Goal: Complete application form: Complete application form

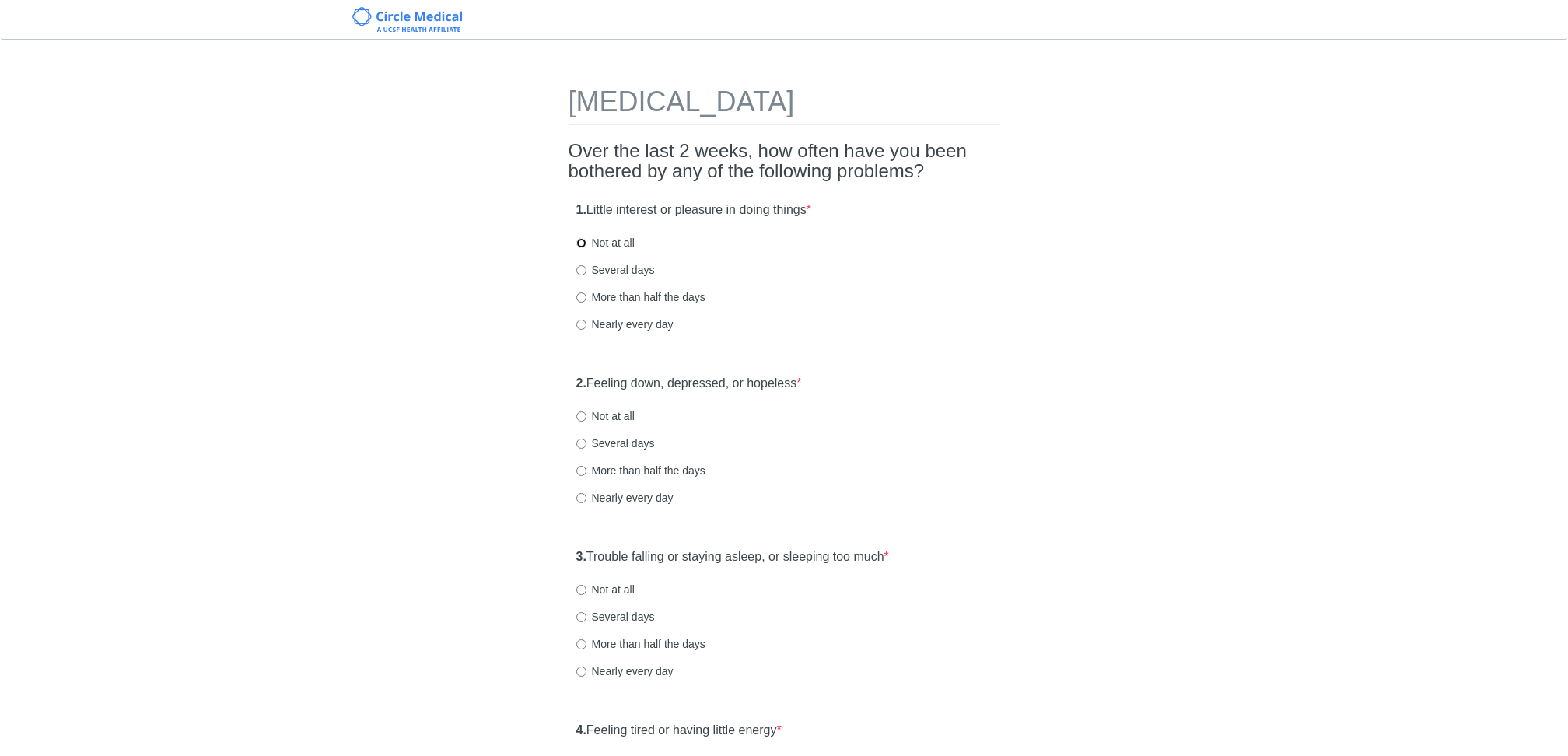
click at [585, 240] on input "Not at all" at bounding box center [582, 244] width 10 height 10
radio input "true"
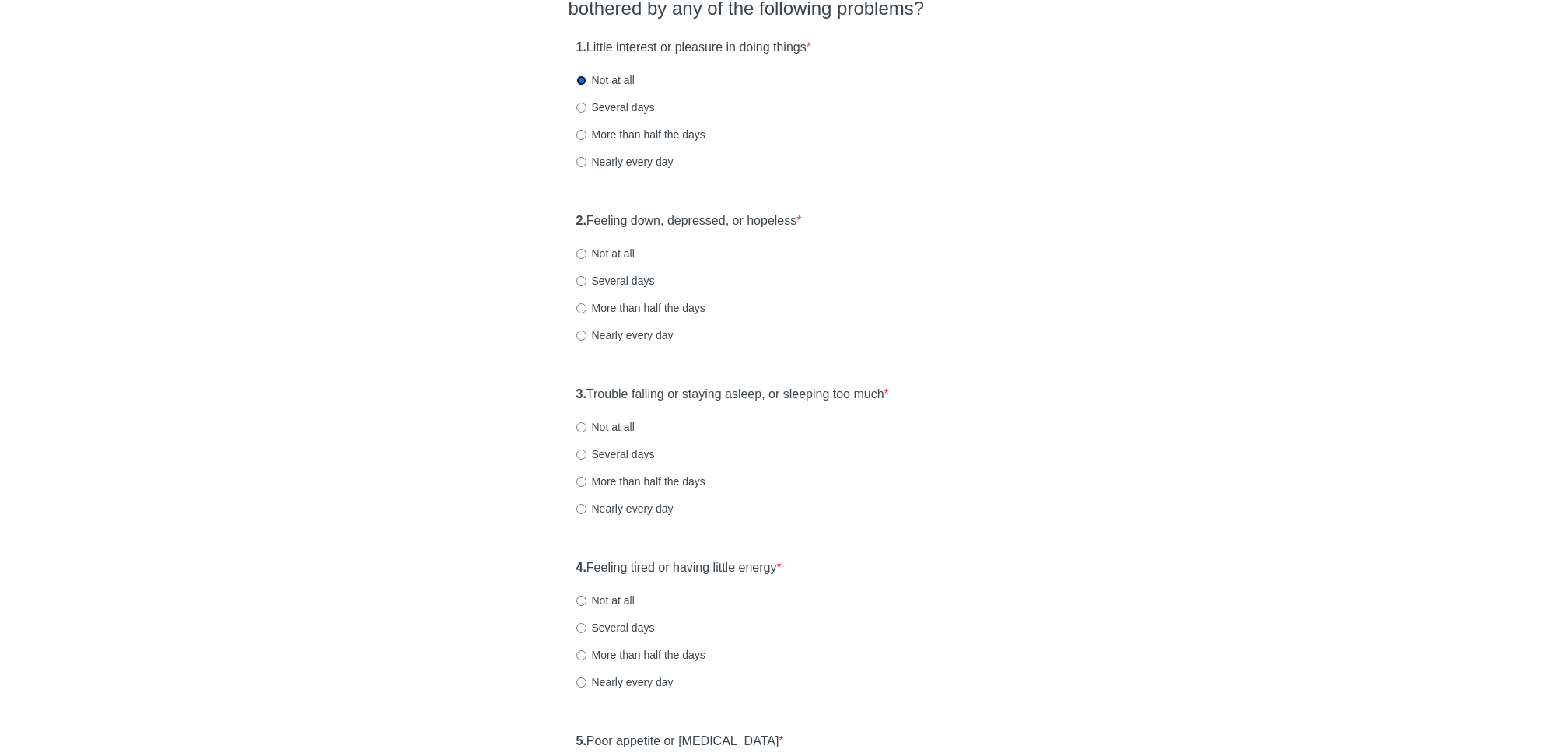
scroll to position [218, 0]
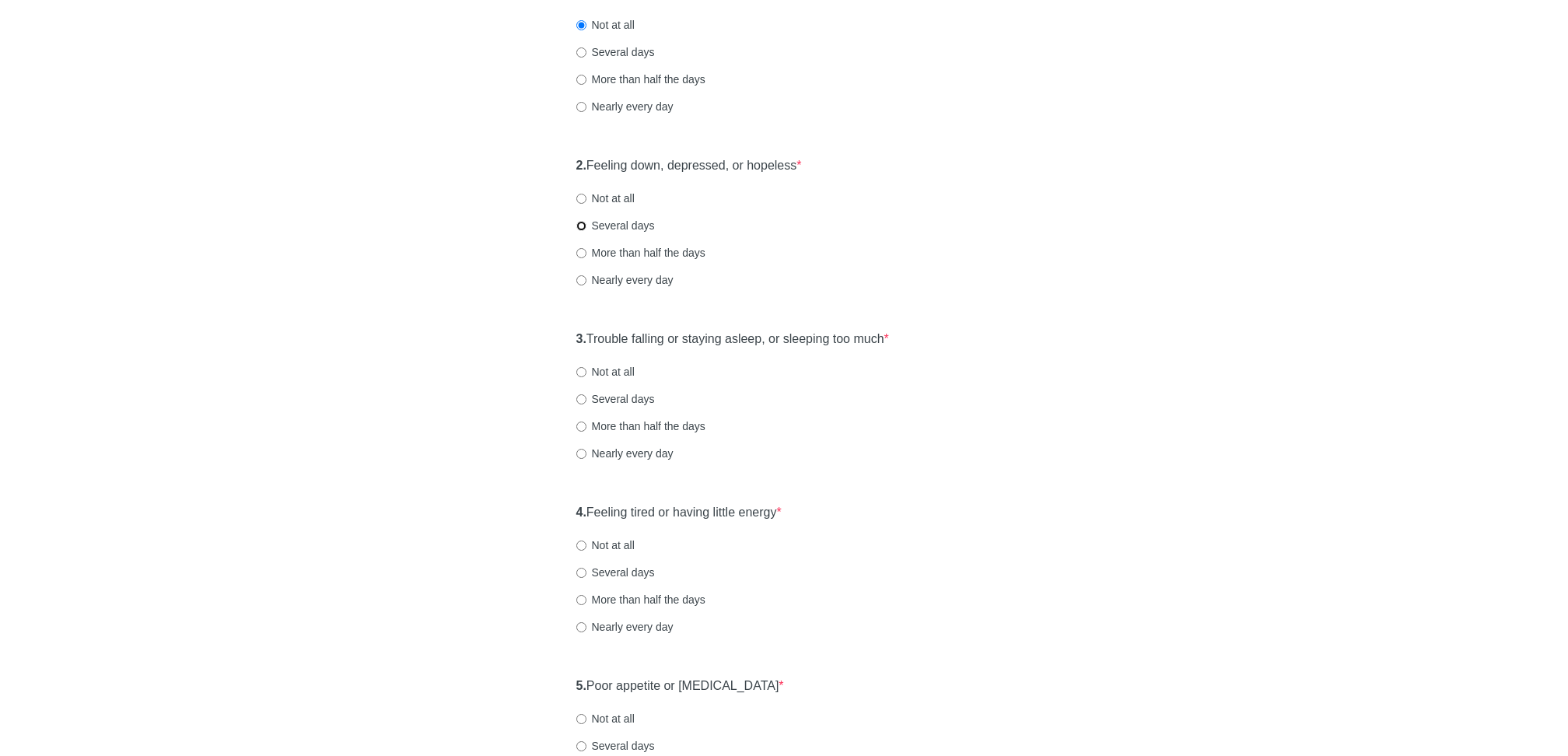
click at [582, 222] on input "Several days" at bounding box center [582, 226] width 10 height 10
radio input "true"
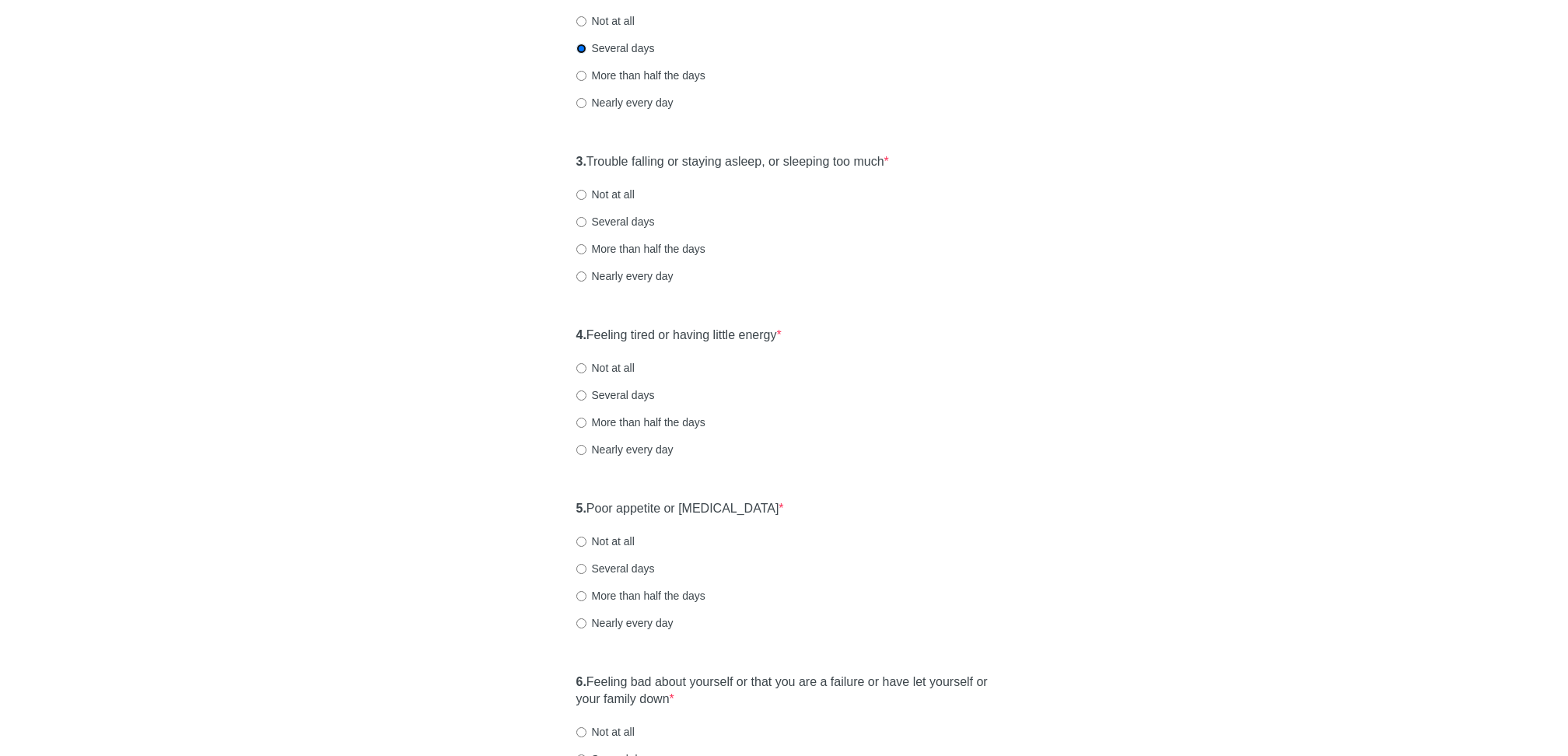
scroll to position [397, 0]
click at [580, 220] on input "Several days" at bounding box center [582, 221] width 10 height 10
radio input "true"
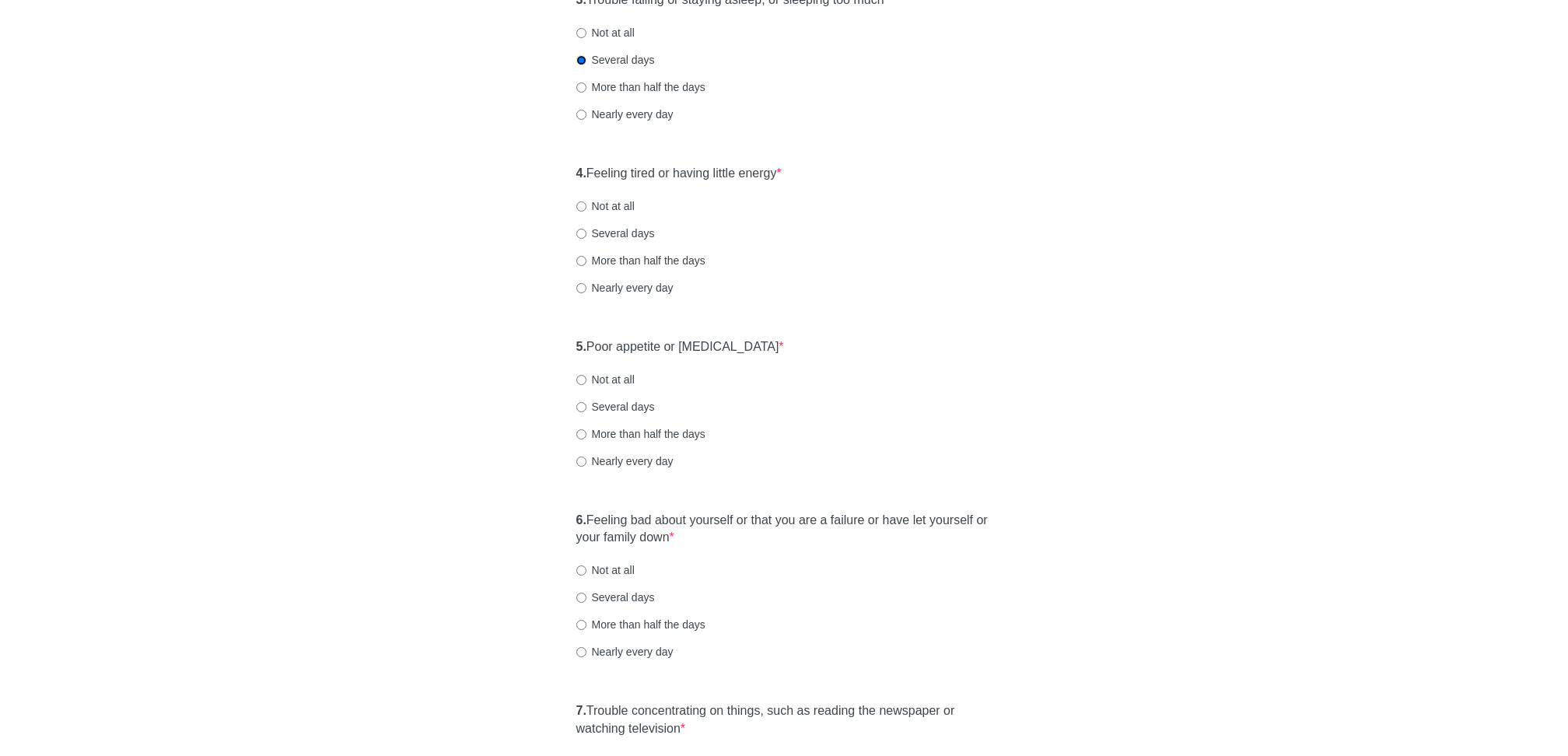
scroll to position [558, 0]
click at [579, 287] on input "Nearly every day" at bounding box center [582, 288] width 10 height 10
radio input "true"
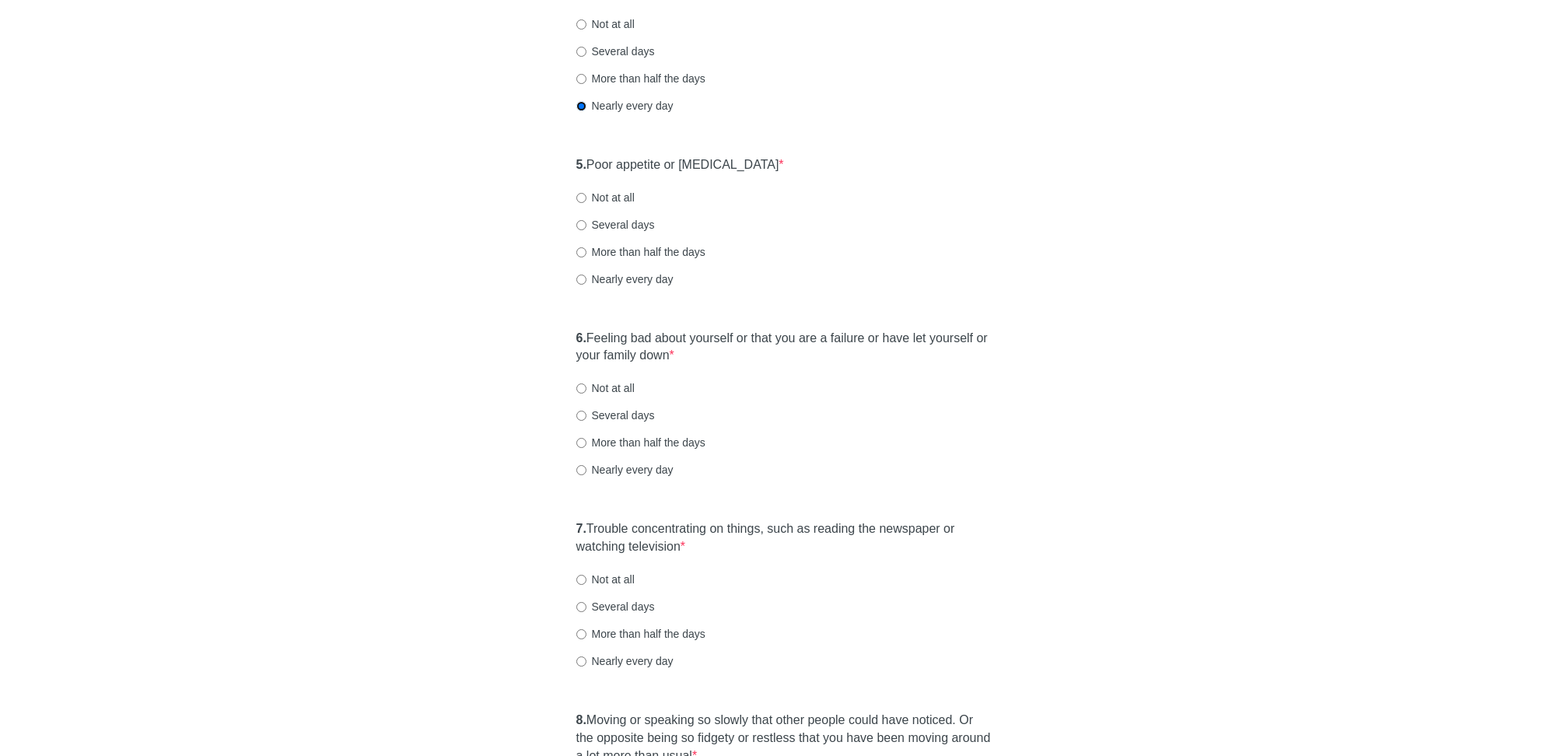
scroll to position [741, 0]
click at [581, 196] on input "Not at all" at bounding box center [582, 196] width 10 height 10
radio input "true"
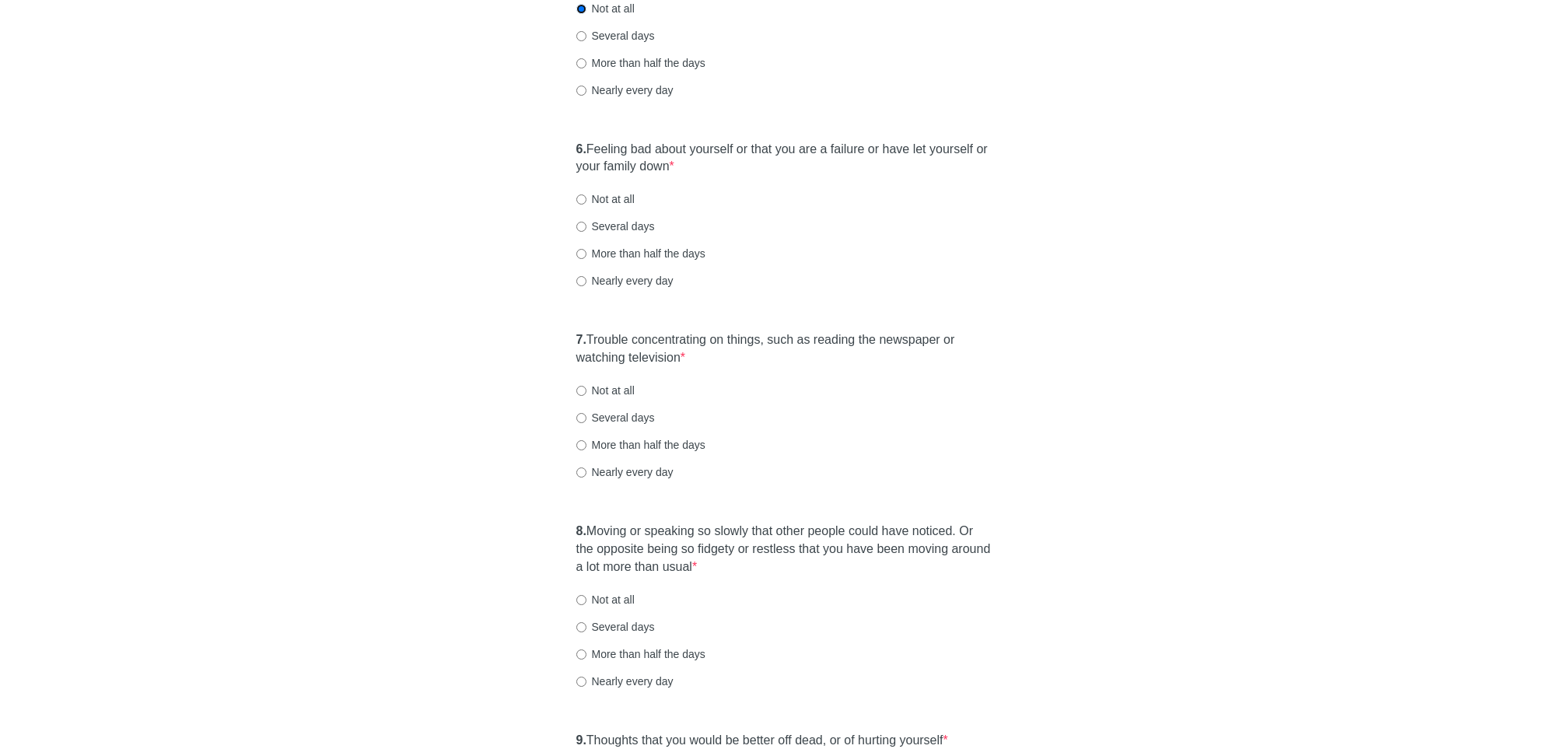
scroll to position [939, 0]
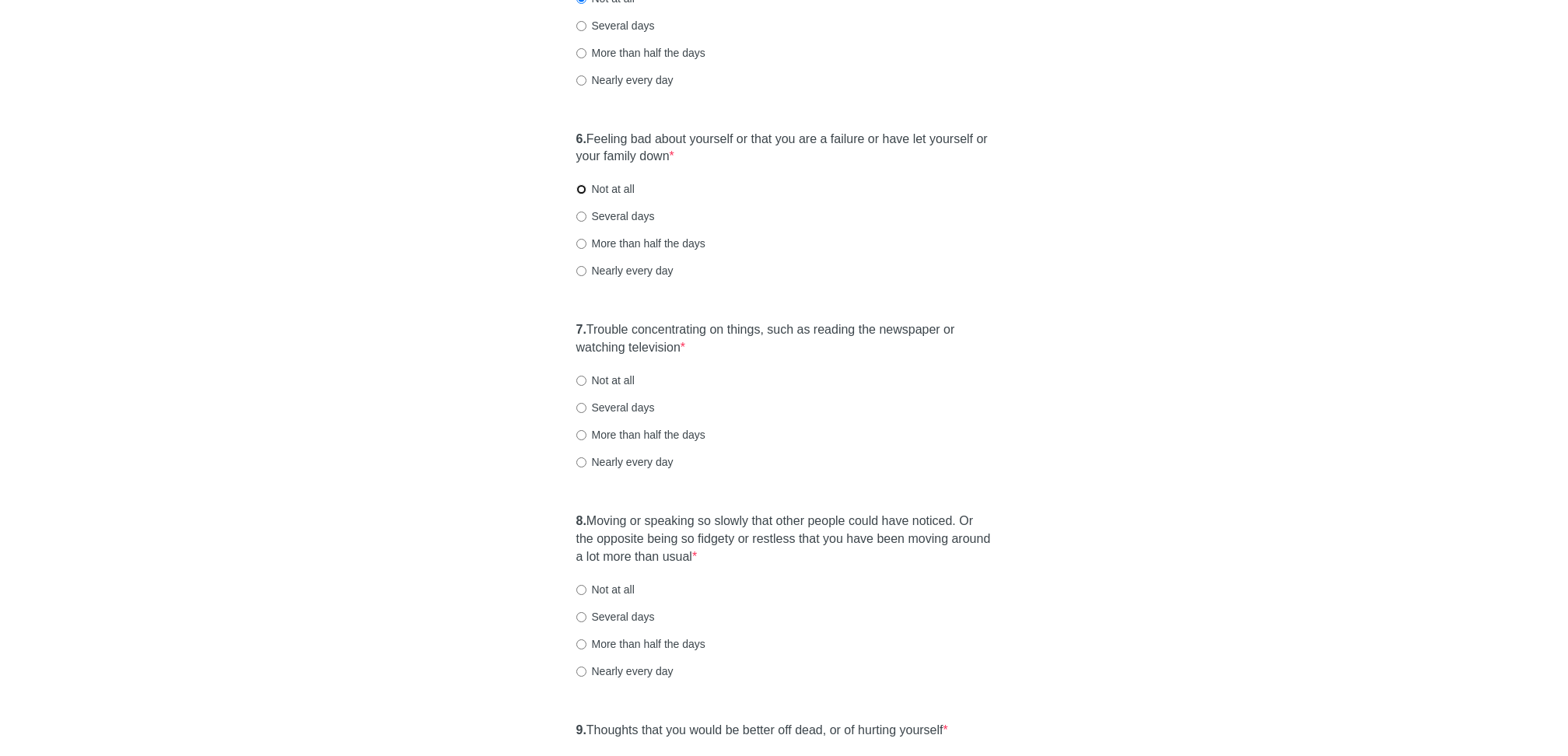
click at [582, 188] on input "Not at all" at bounding box center [582, 189] width 10 height 10
radio input "true"
click at [580, 405] on input "Several days" at bounding box center [582, 408] width 10 height 10
radio input "true"
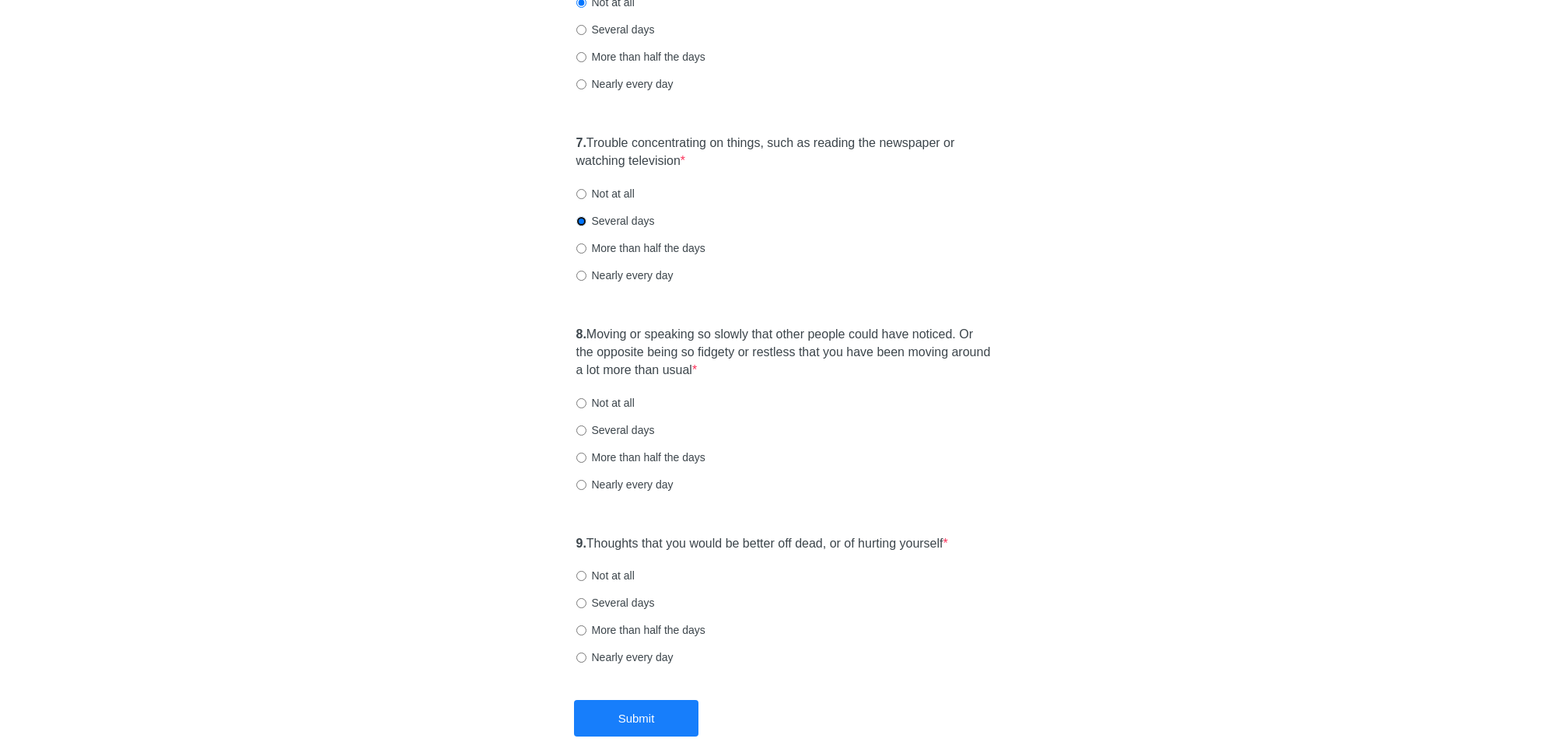
scroll to position [1143, 0]
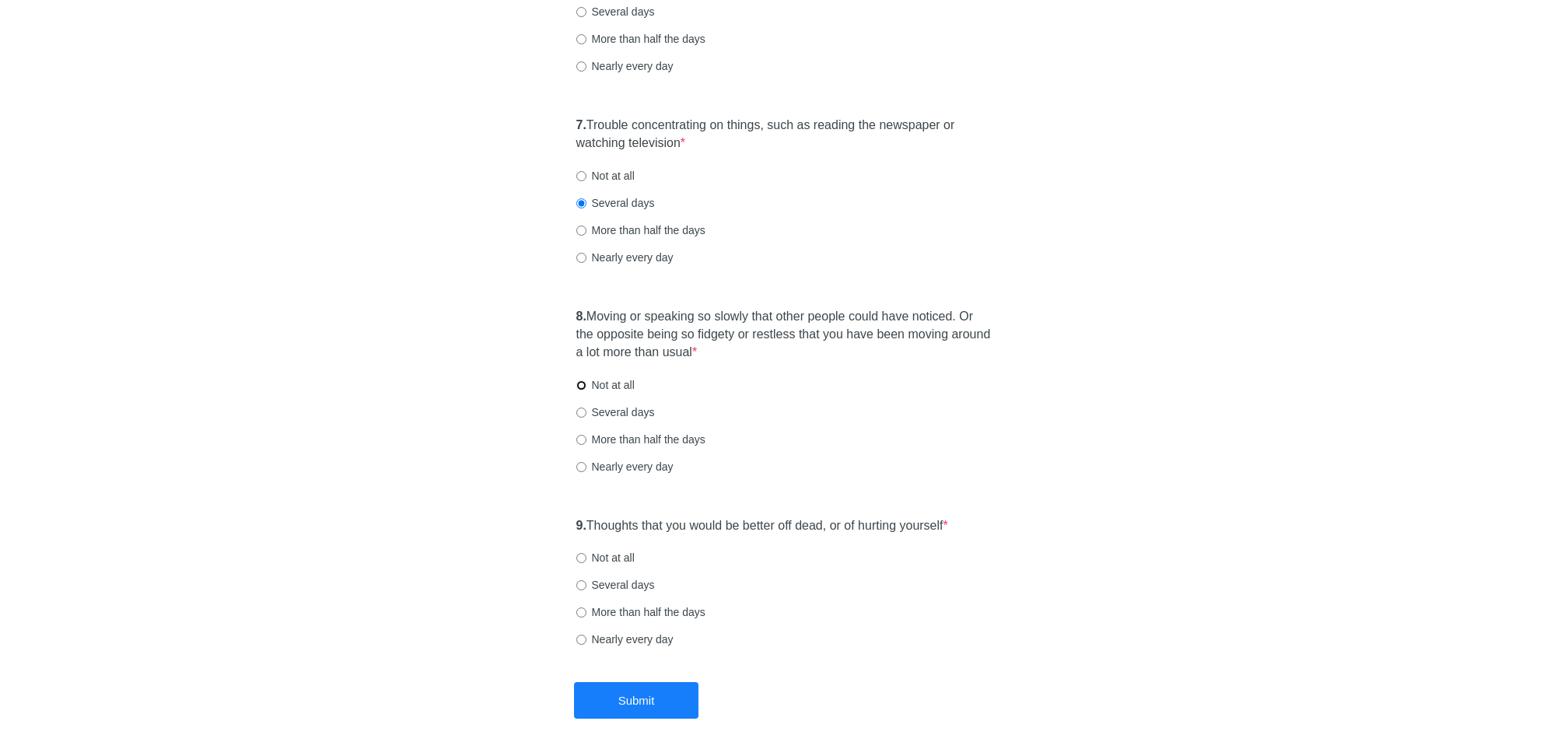
click at [580, 381] on input "Not at all" at bounding box center [582, 386] width 10 height 10
radio input "true"
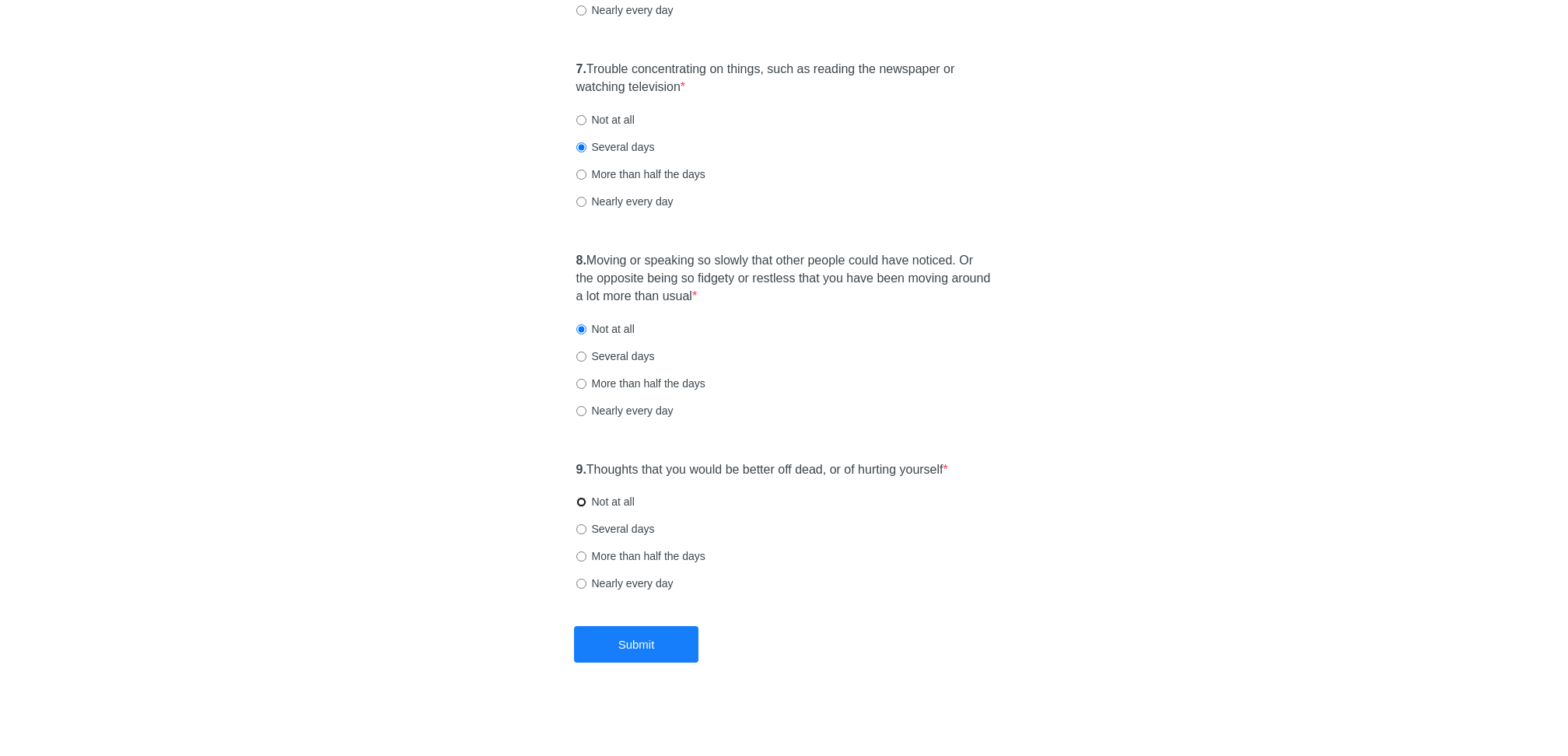
click at [579, 503] on input "Not at all" at bounding box center [582, 502] width 10 height 10
radio input "true"
click at [610, 650] on button "Submit" at bounding box center [636, 644] width 124 height 36
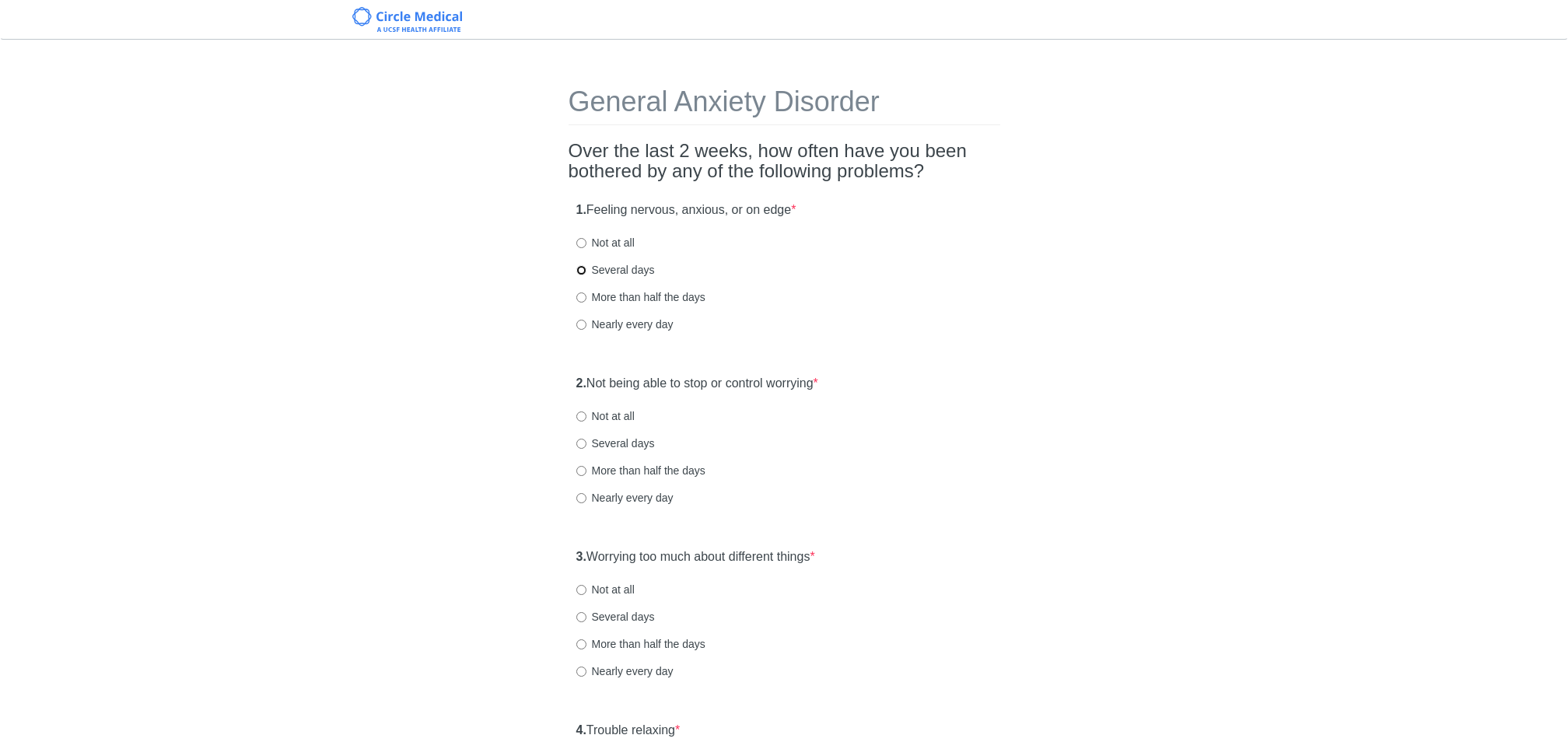
click at [579, 269] on input "Several days" at bounding box center [582, 271] width 10 height 10
radio input "true"
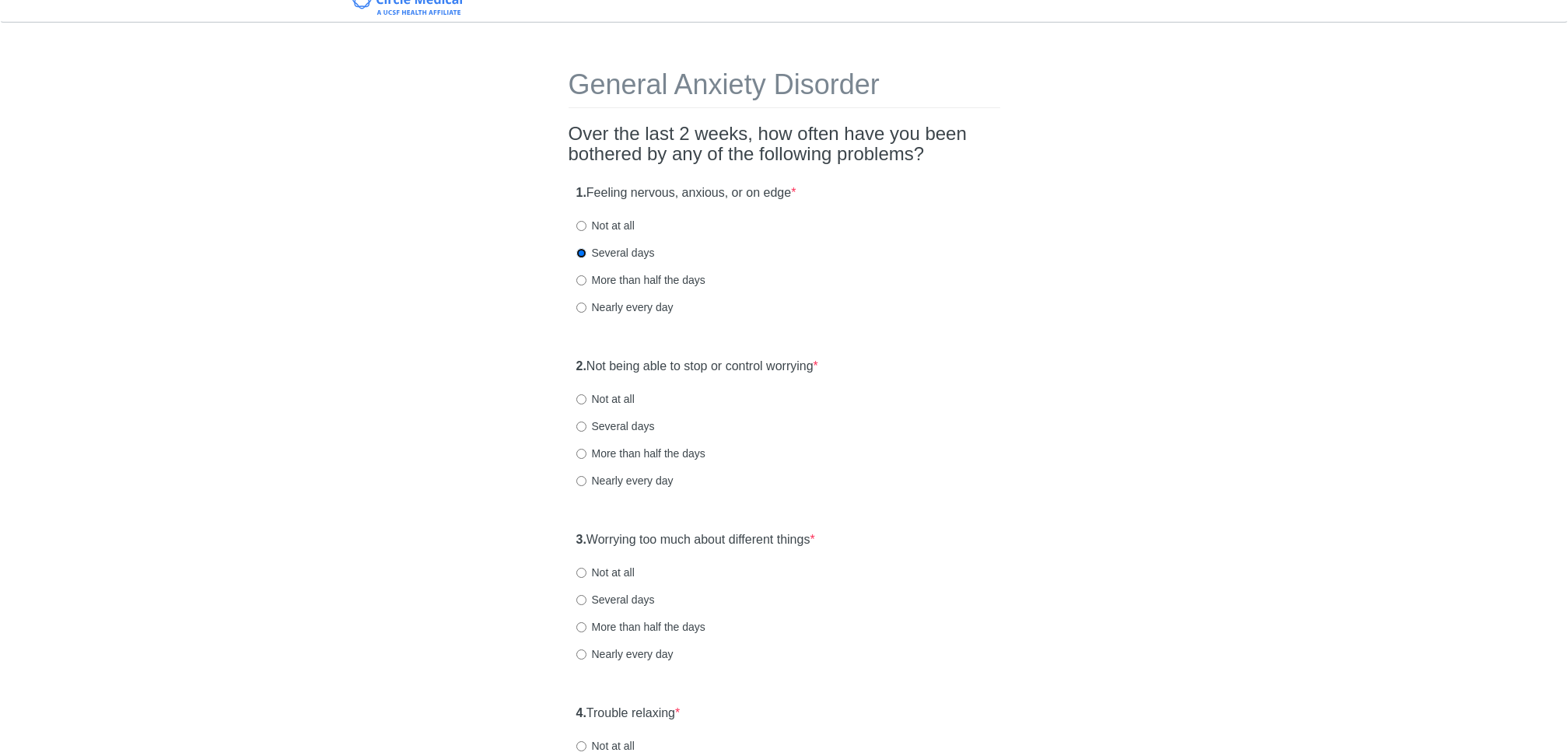
scroll to position [19, 0]
click at [579, 397] on input "Not at all" at bounding box center [582, 397] width 10 height 10
radio input "true"
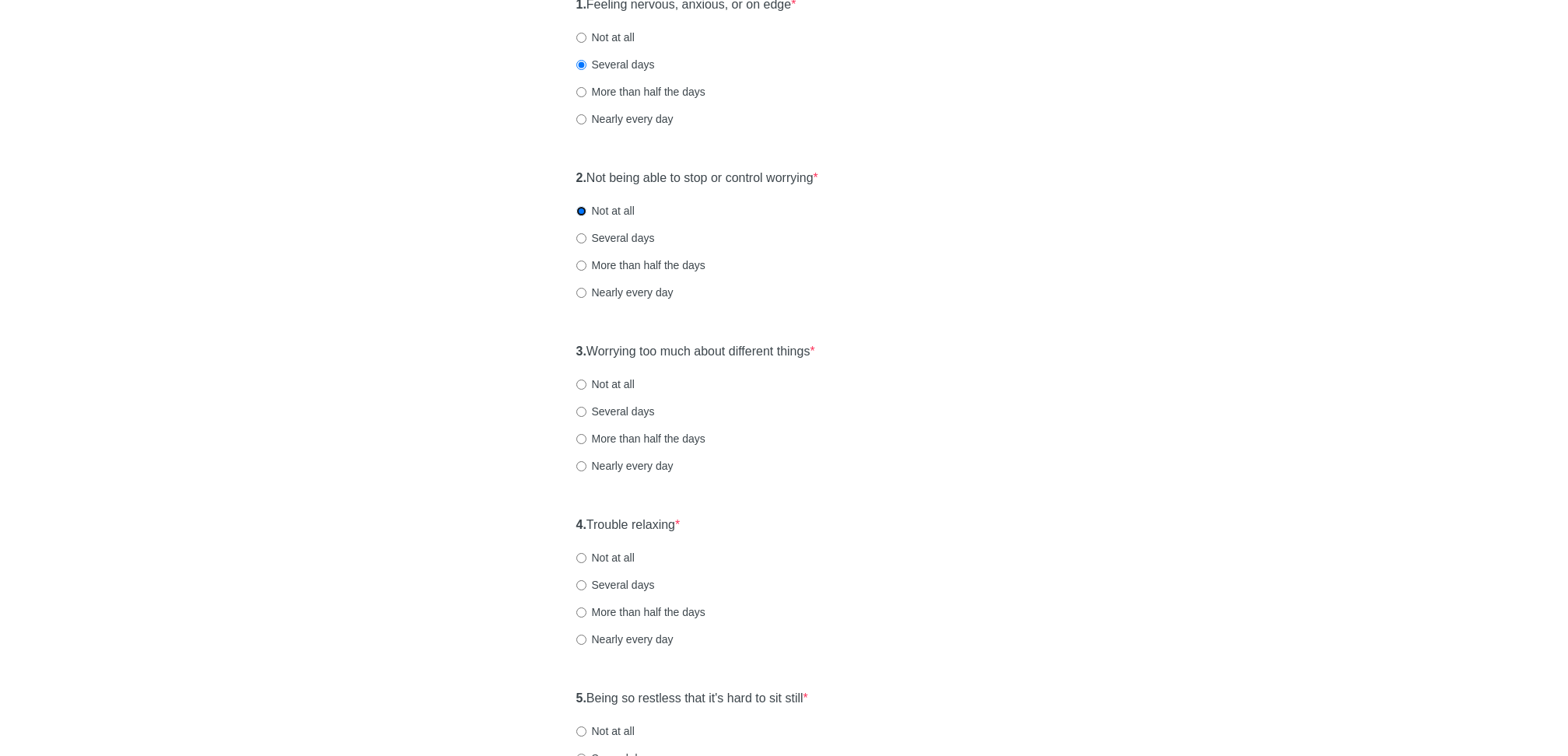
scroll to position [222, 0]
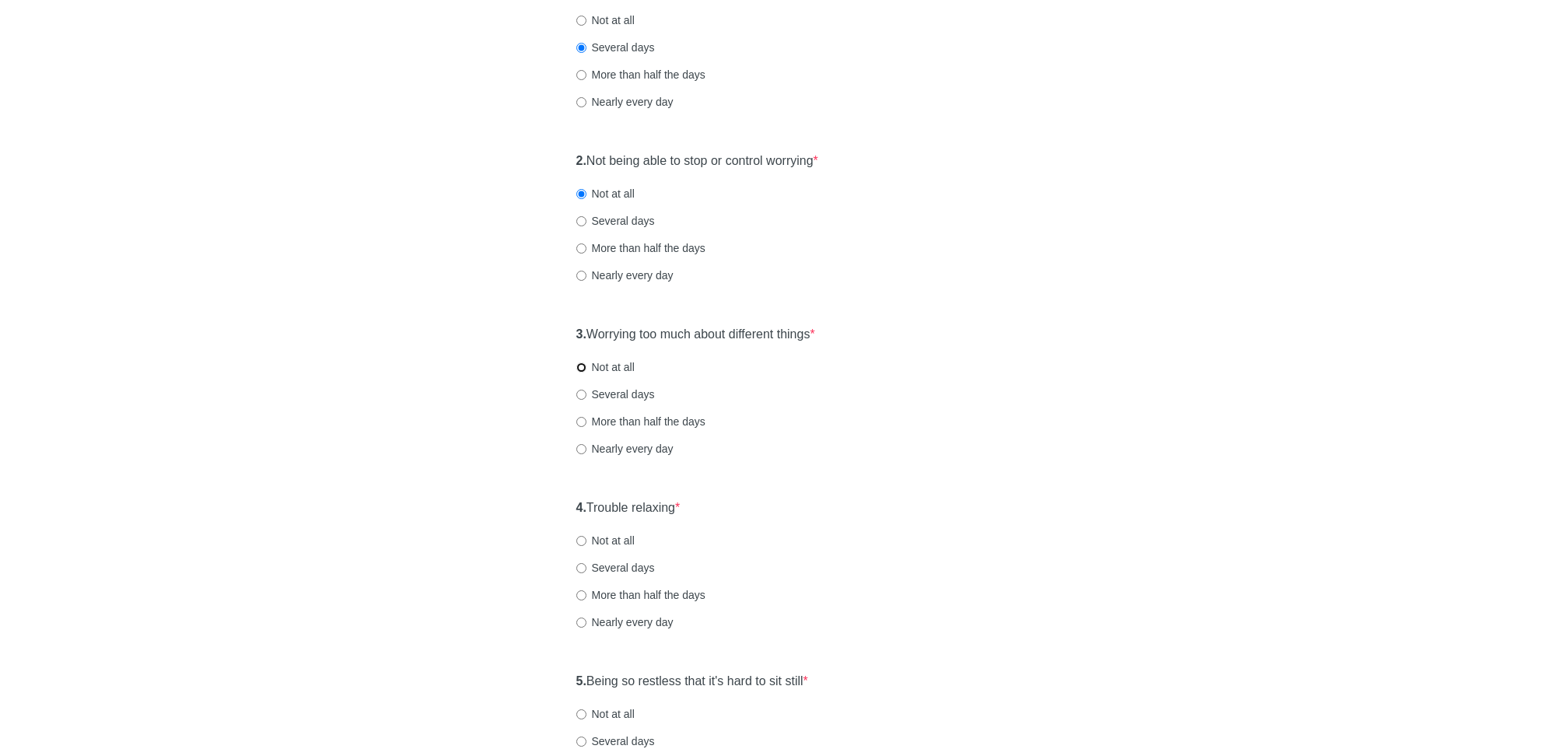
click at [581, 366] on input "Not at all" at bounding box center [582, 368] width 10 height 10
radio input "true"
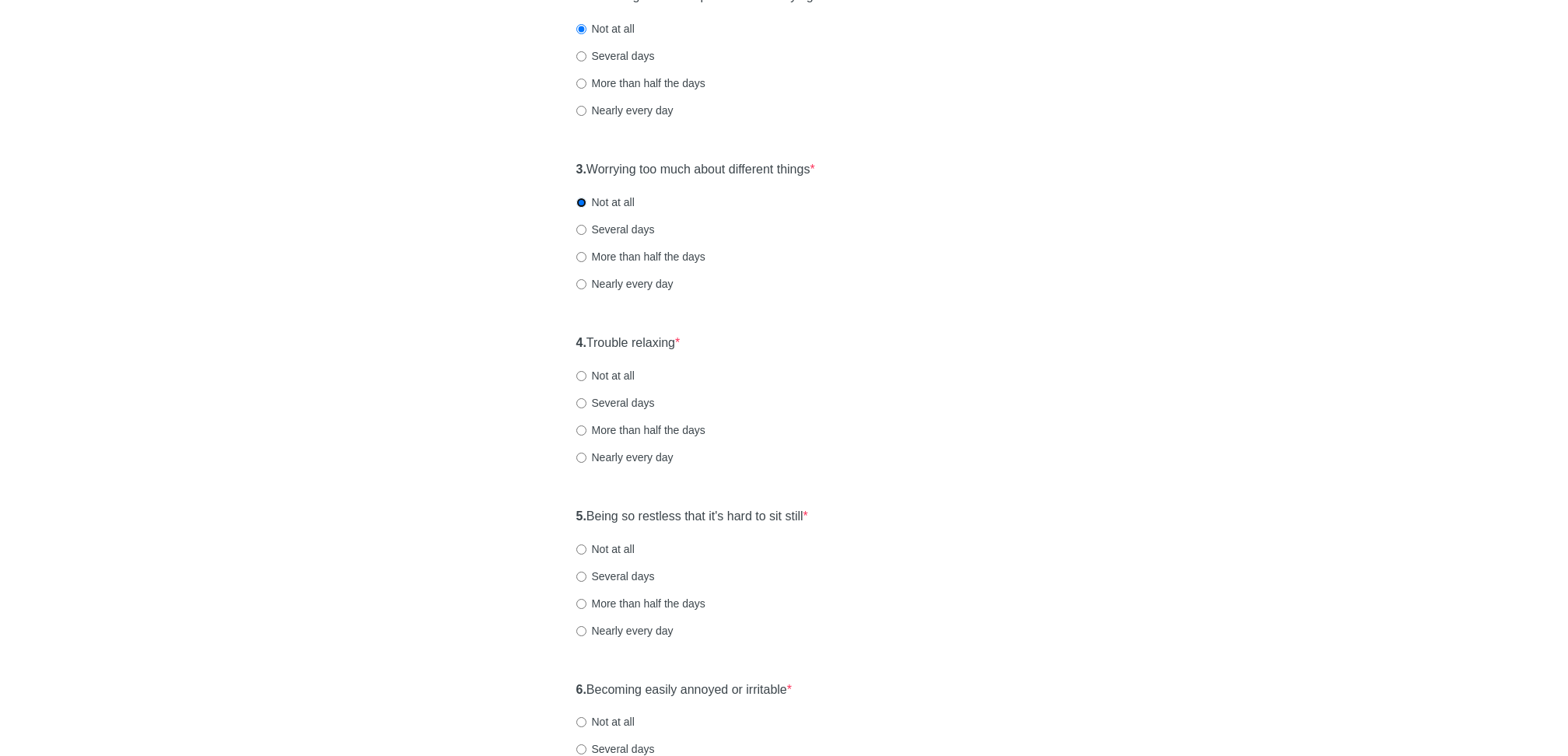
scroll to position [413, 0]
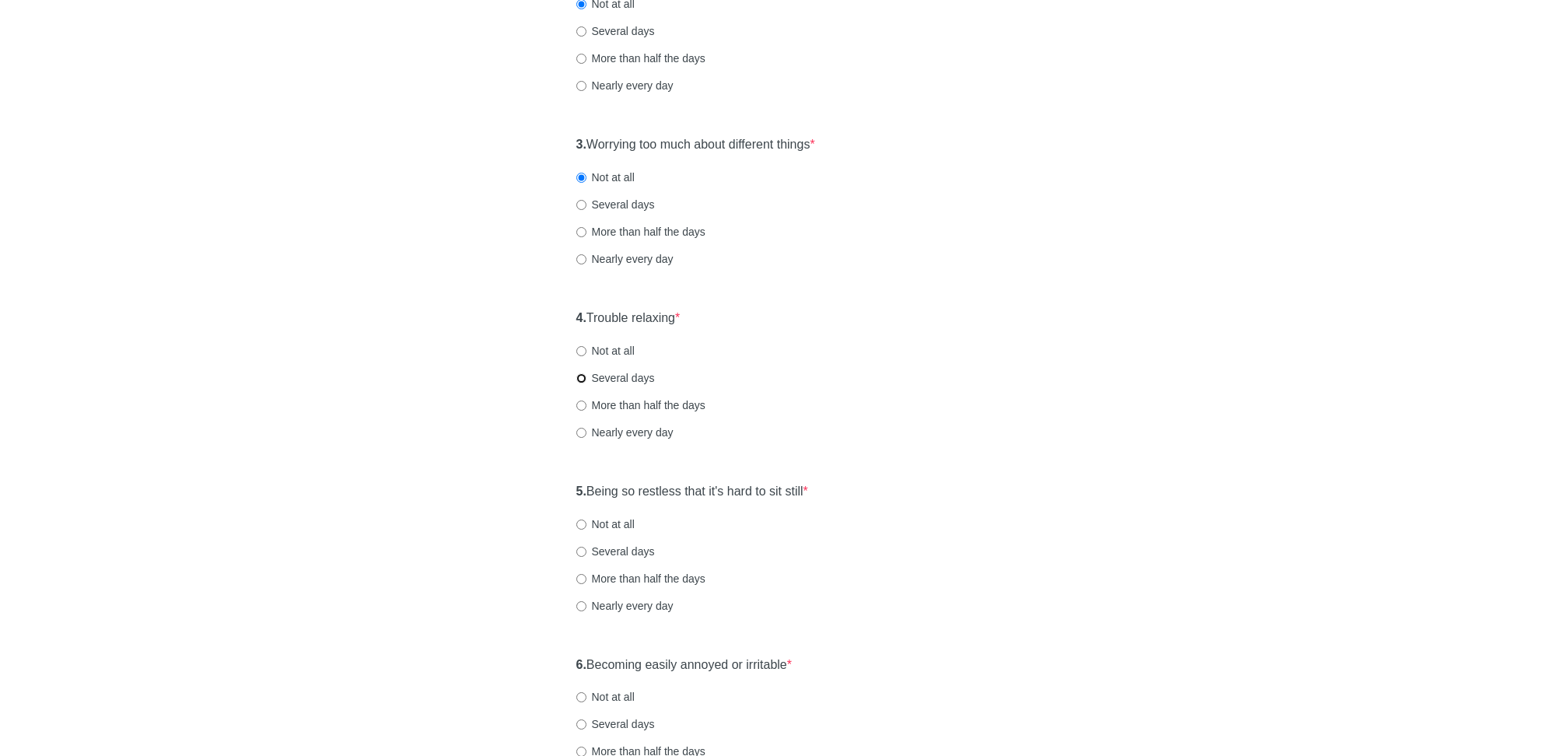
click at [580, 374] on input "Several days" at bounding box center [582, 379] width 10 height 10
radio input "true"
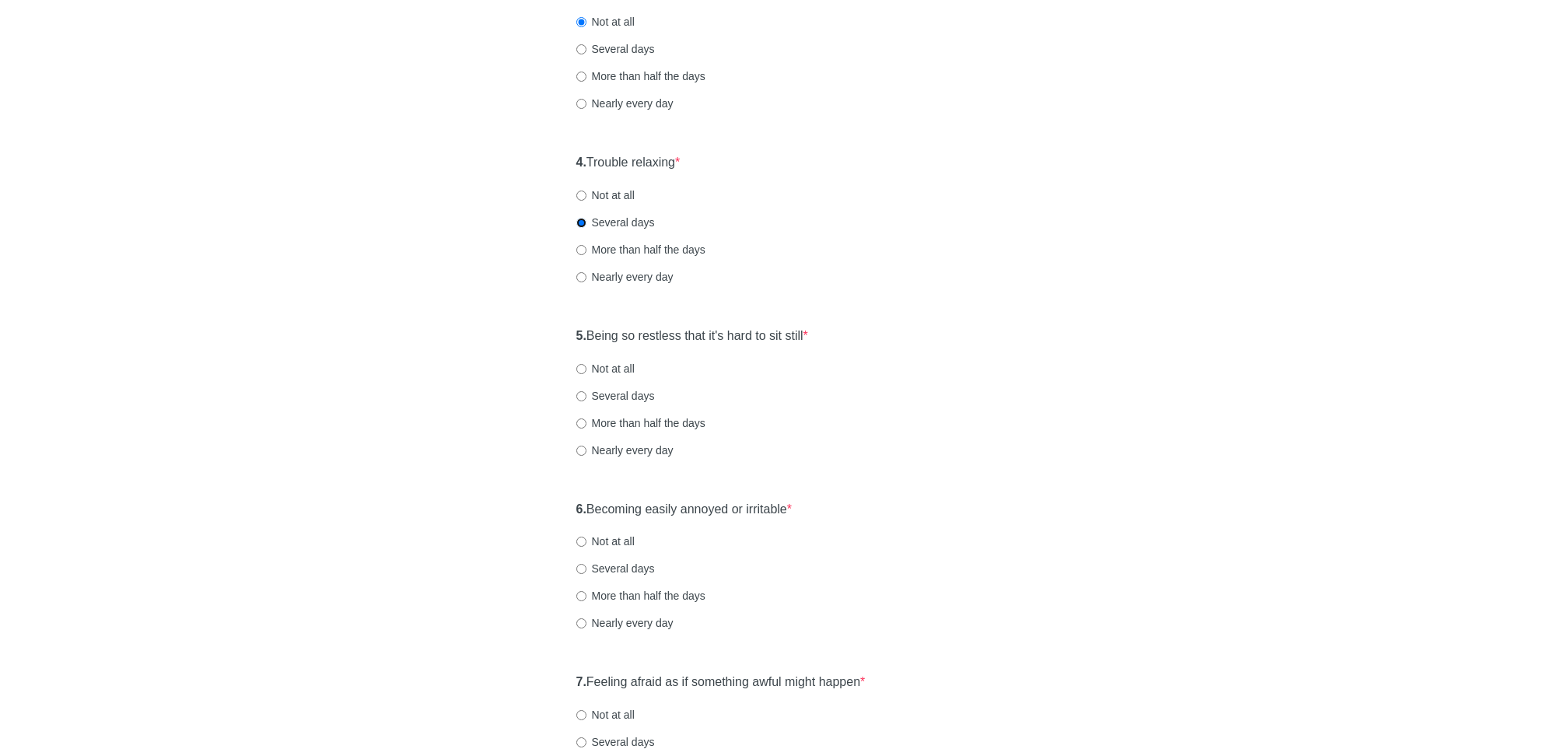
scroll to position [572, 0]
click at [582, 364] on input "Not at all" at bounding box center [582, 364] width 10 height 10
radio input "true"
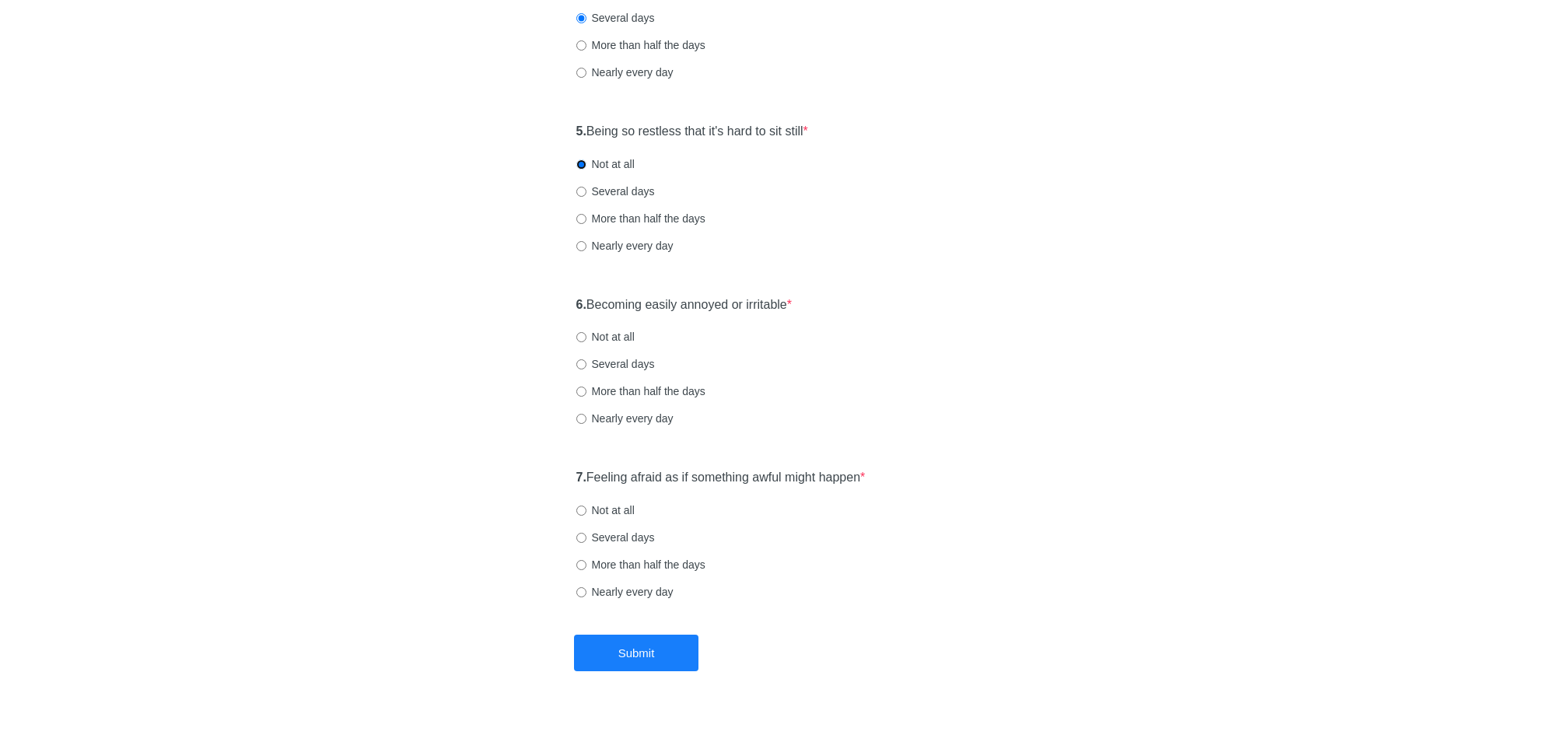
scroll to position [781, 0]
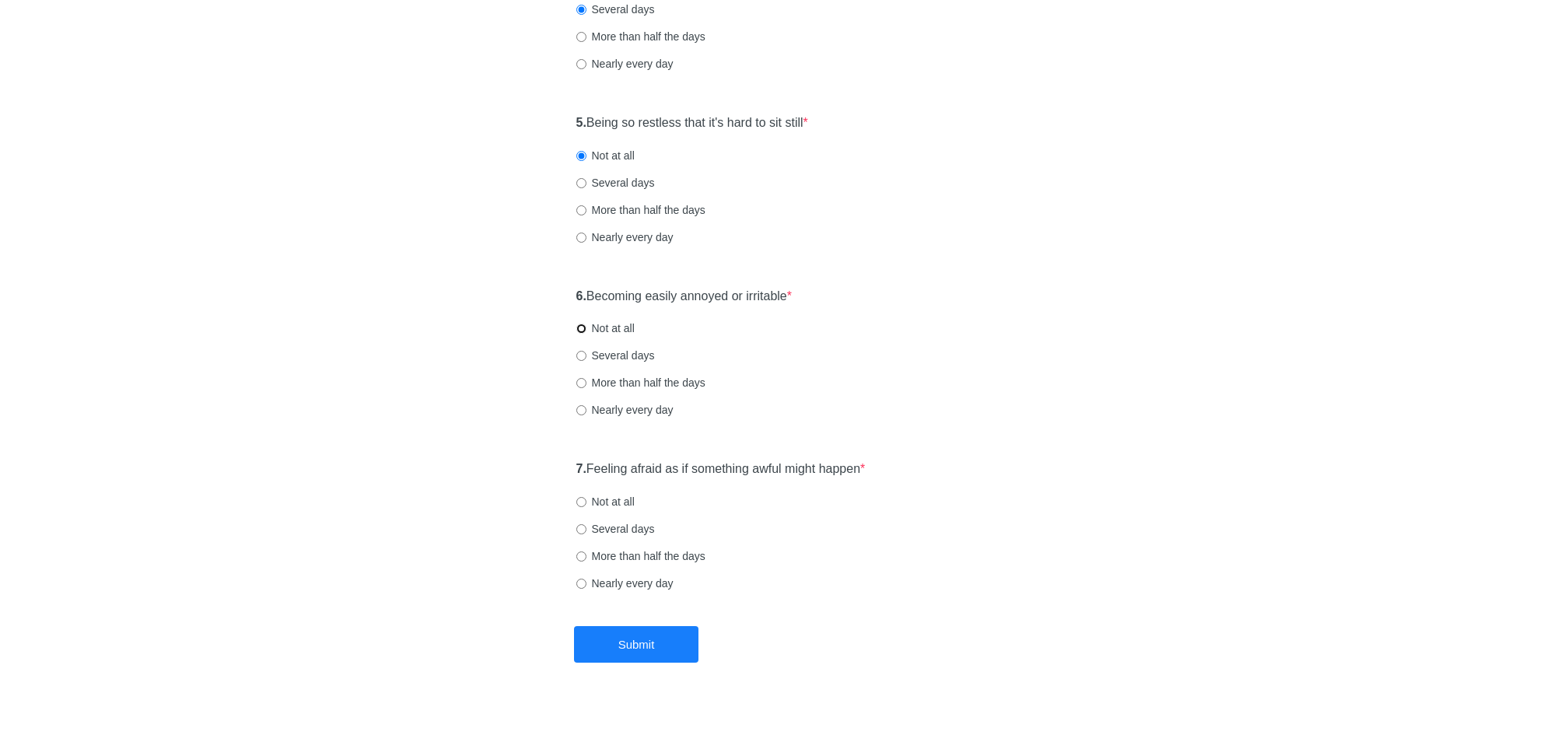
click at [582, 331] on input "Not at all" at bounding box center [582, 329] width 10 height 10
radio input "true"
click at [580, 502] on input "Not at all" at bounding box center [582, 502] width 10 height 10
radio input "true"
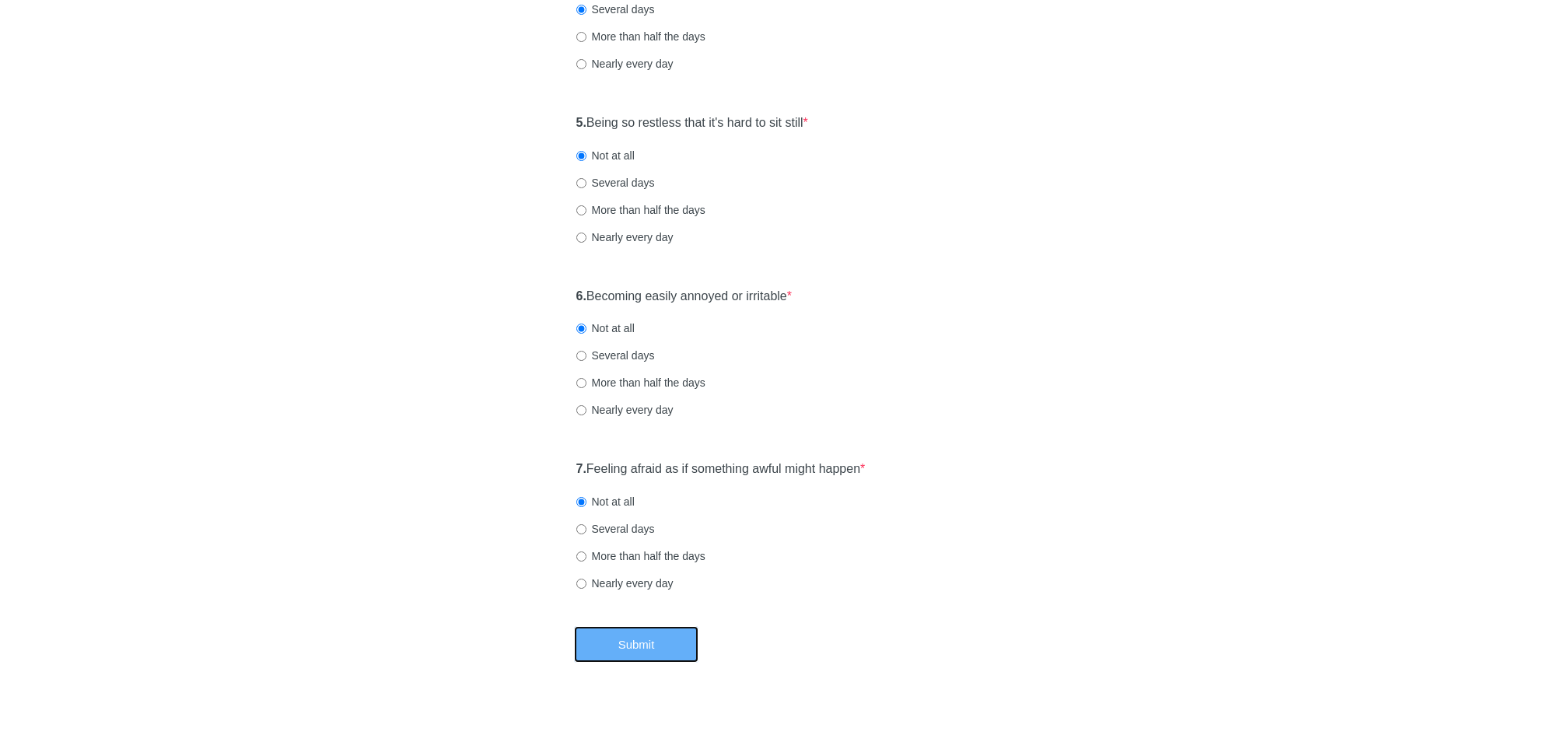
click at [597, 631] on button "Submit" at bounding box center [636, 644] width 124 height 36
